Goal: Task Accomplishment & Management: Complete application form

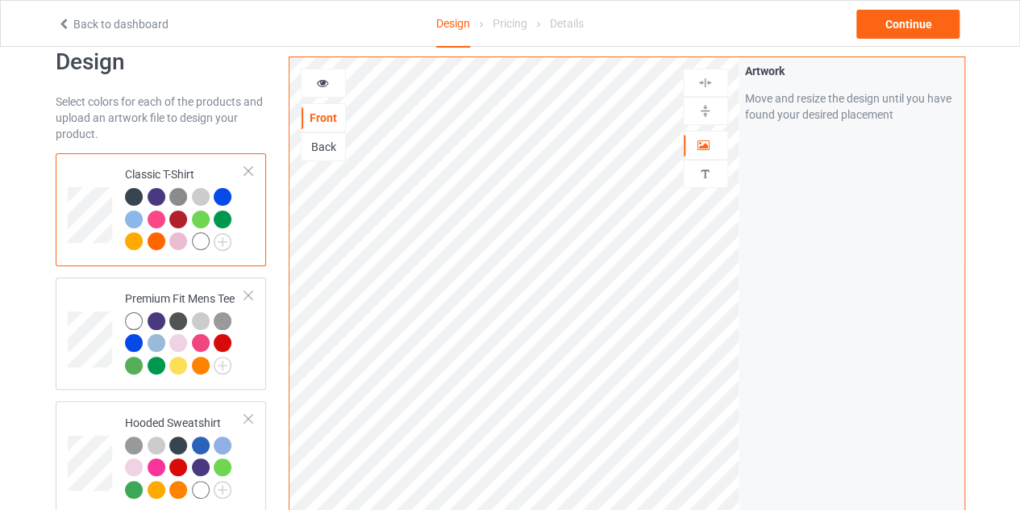
scroll to position [34, 0]
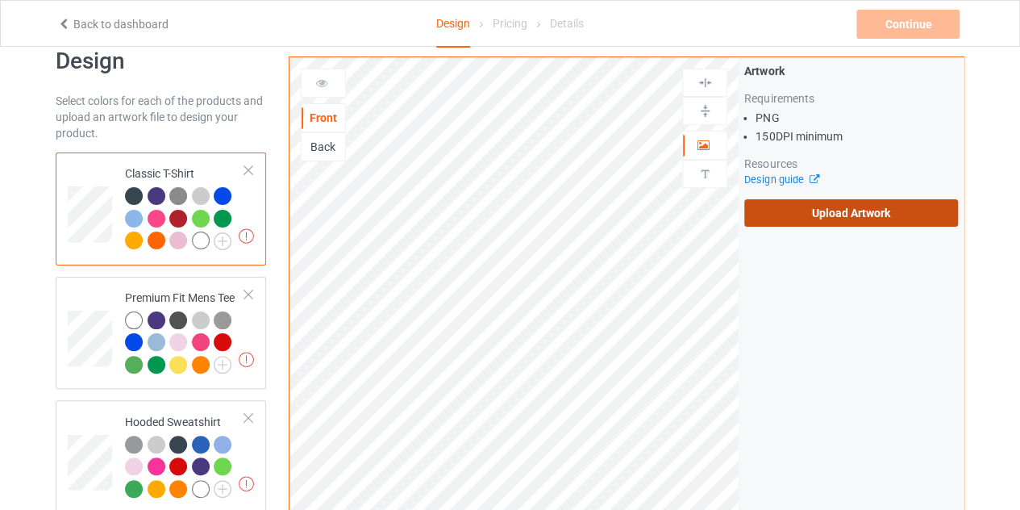
click at [847, 210] on label "Upload Artwork" at bounding box center [851, 212] width 214 height 27
click at [0, 0] on input "Upload Artwork" at bounding box center [0, 0] width 0 height 0
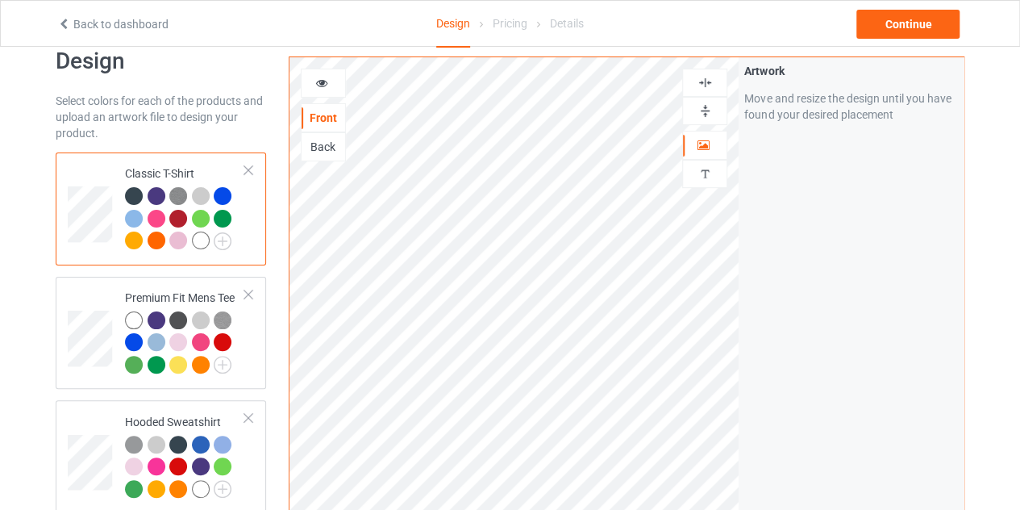
click at [198, 239] on div at bounding box center [201, 240] width 18 height 18
click at [908, 31] on div "Continue" at bounding box center [907, 24] width 103 height 29
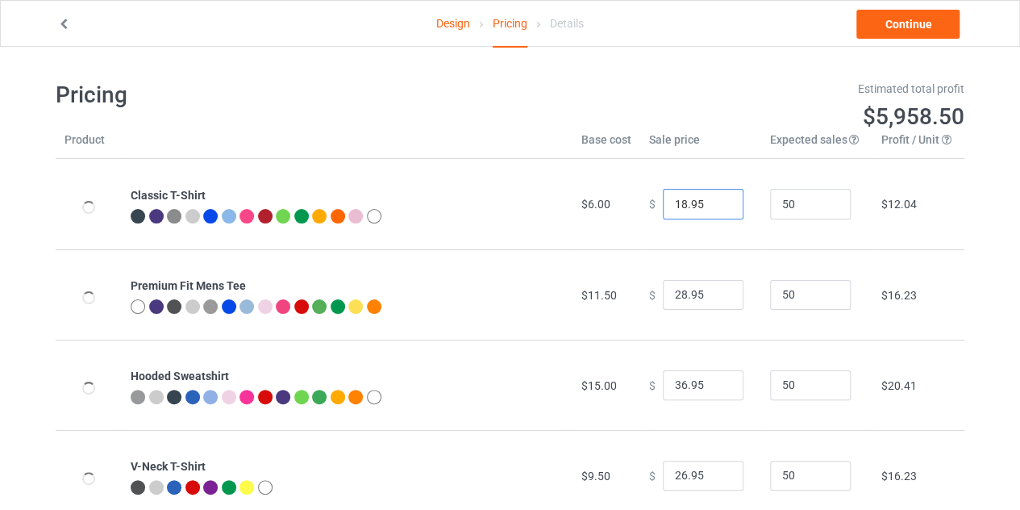
type input "18.95"
click at [716, 202] on input "18.95" at bounding box center [703, 204] width 81 height 31
click at [927, 20] on link "Continue" at bounding box center [907, 24] width 103 height 29
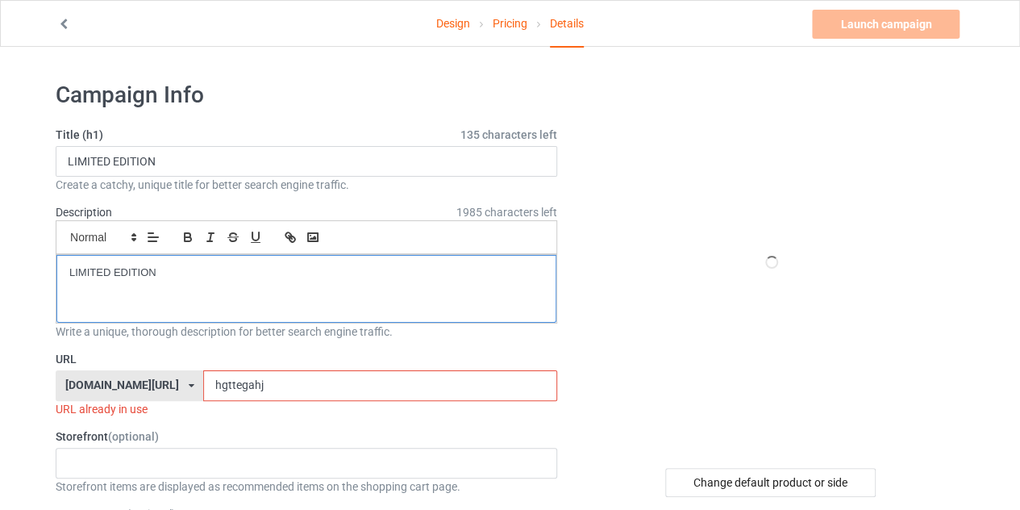
click at [381, 281] on div "LIMITED EDITION" at bounding box center [306, 289] width 500 height 68
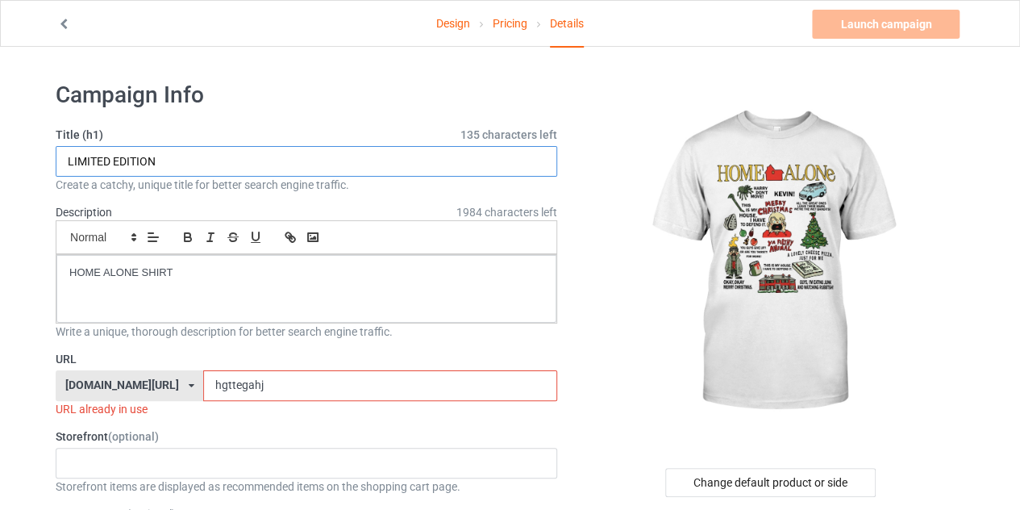
click at [179, 159] on input "LIMITED EDITION" at bounding box center [306, 161] width 501 height 31
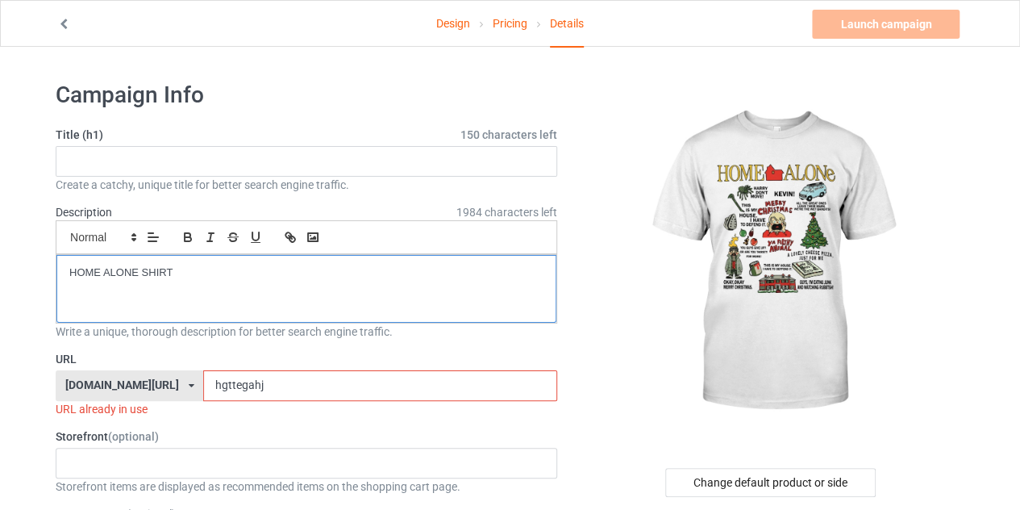
click at [204, 273] on p "HOME ALONE SHIRT" at bounding box center [306, 272] width 474 height 15
copy p "HOME ALONE SHIRT"
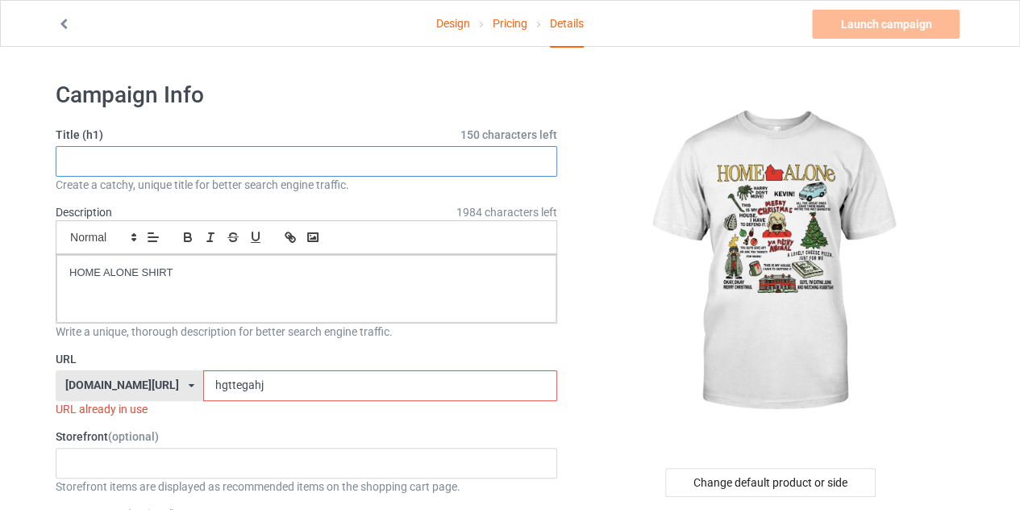
click at [161, 152] on input "text" at bounding box center [306, 161] width 501 height 31
paste input "HOME ALONE SHIRT"
type input "HOME ALONE SHIRT"
click at [387, 372] on input "hgttegahj" at bounding box center [379, 385] width 353 height 31
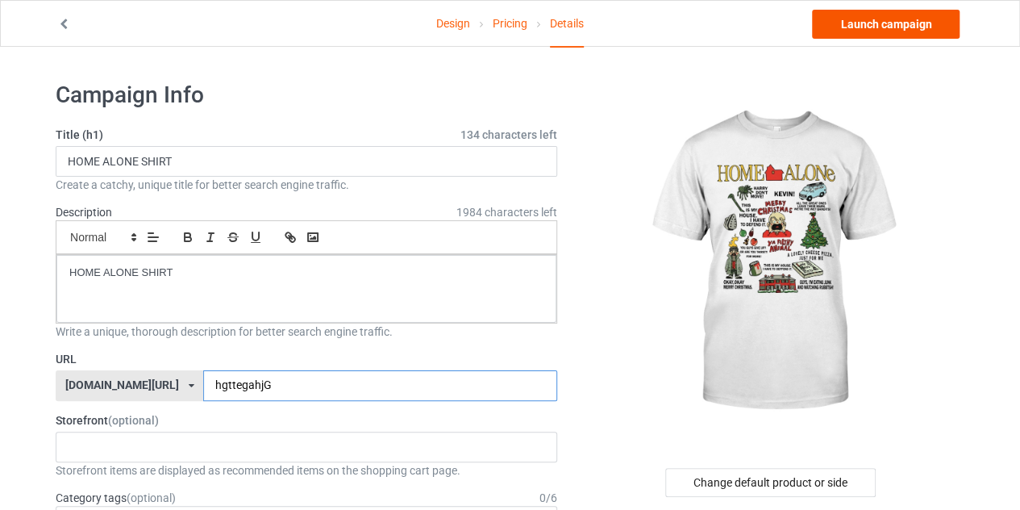
type input "hgttegahjG"
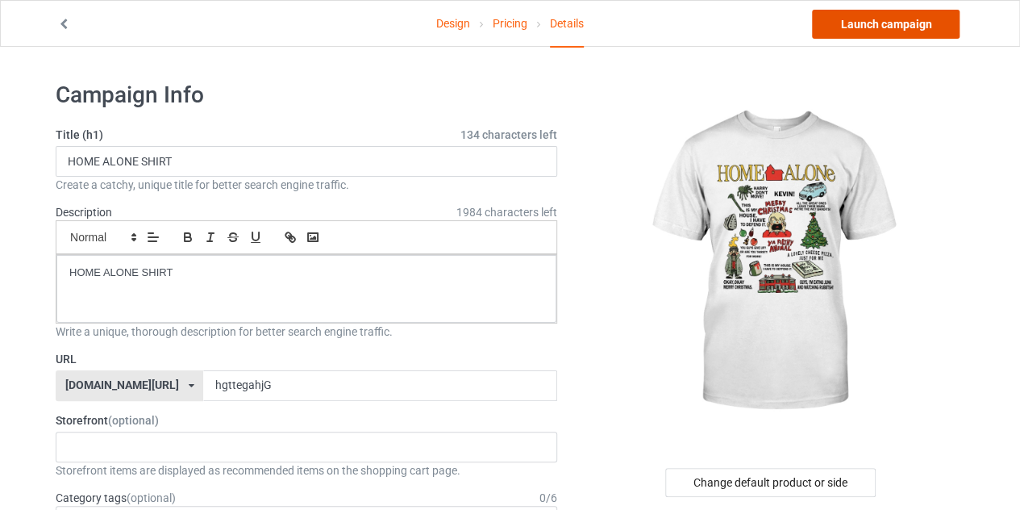
click at [884, 30] on link "Launch campaign" at bounding box center [886, 24] width 148 height 29
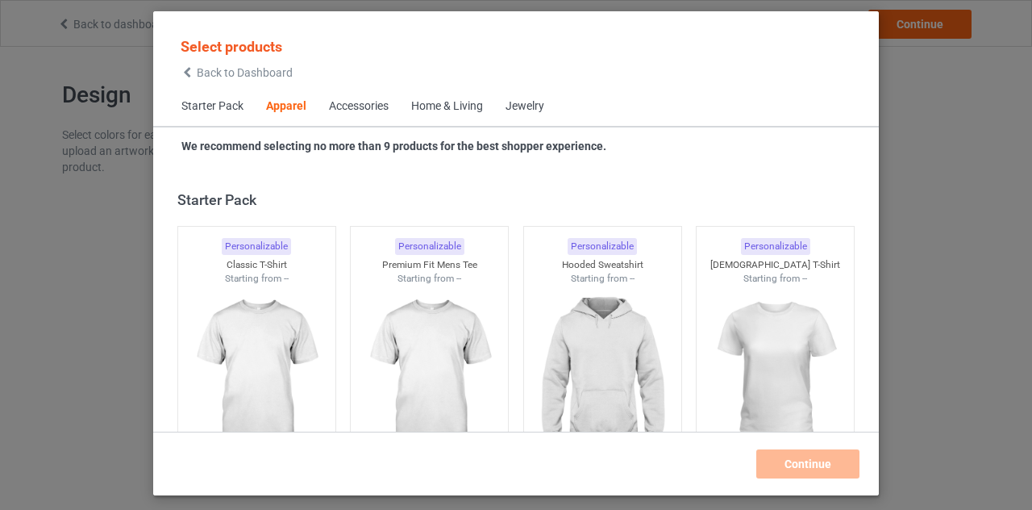
scroll to position [601, 0]
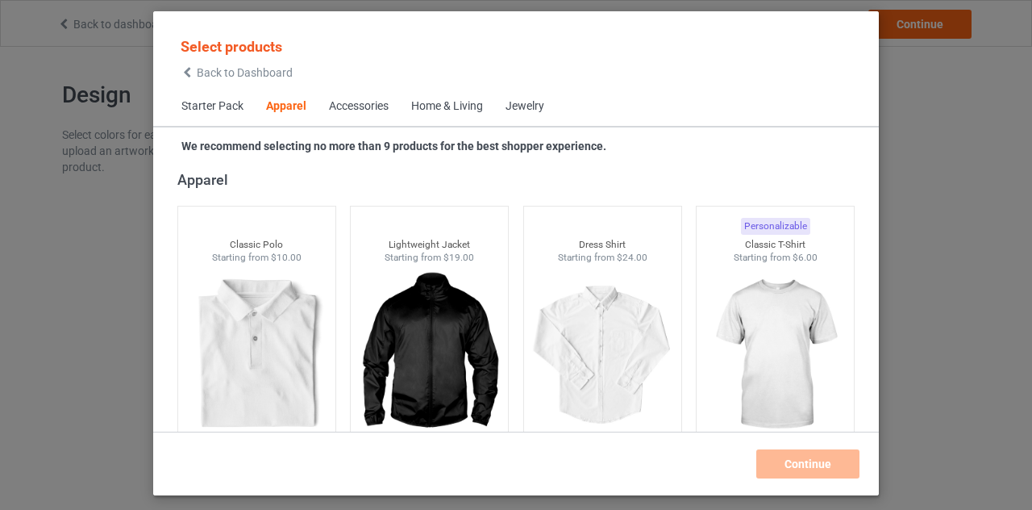
click at [188, 72] on icon at bounding box center [188, 72] width 14 height 11
